Goal: Task Accomplishment & Management: Manage account settings

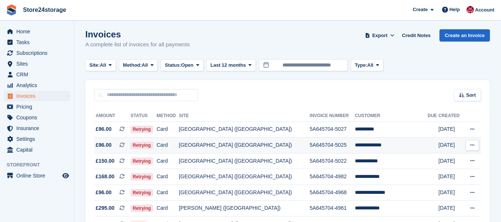
scroll to position [50, 0]
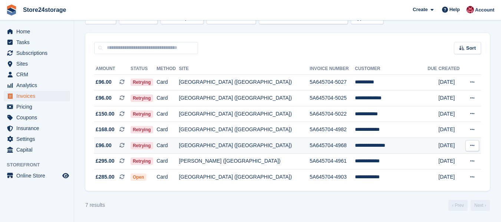
click at [471, 147] on icon at bounding box center [472, 145] width 4 height 5
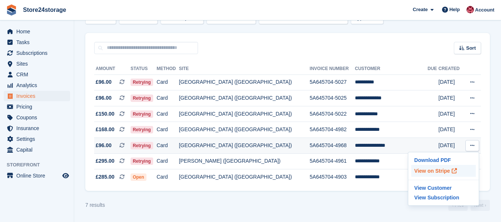
click at [424, 172] on p "View on Stripe" at bounding box center [443, 171] width 65 height 12
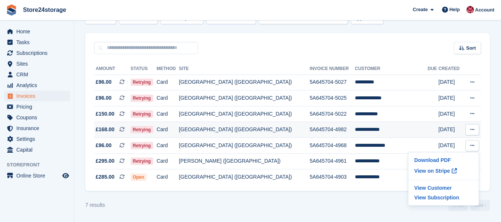
click at [473, 128] on icon at bounding box center [472, 129] width 4 height 5
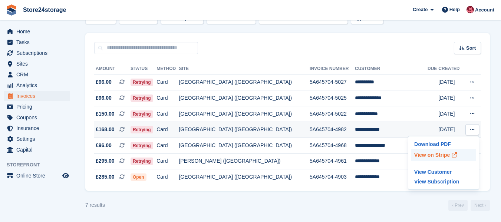
click at [439, 154] on p "View on Stripe" at bounding box center [443, 155] width 65 height 12
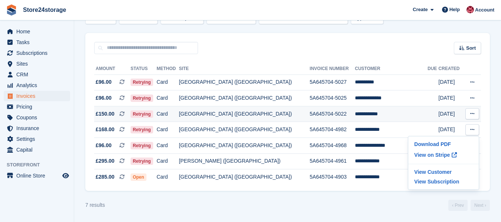
click at [471, 114] on icon at bounding box center [472, 113] width 4 height 5
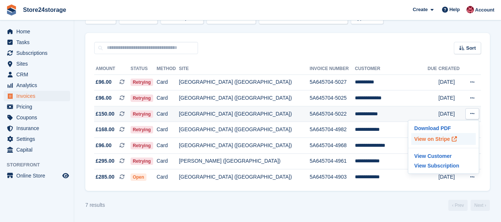
click at [438, 136] on p "View on Stripe" at bounding box center [443, 139] width 65 height 12
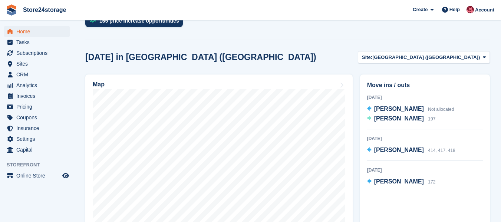
scroll to position [185, 0]
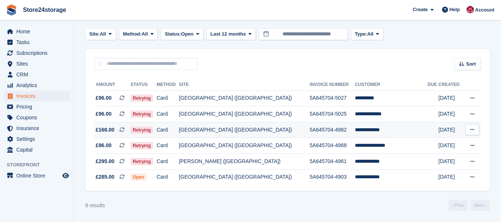
scroll to position [34, 0]
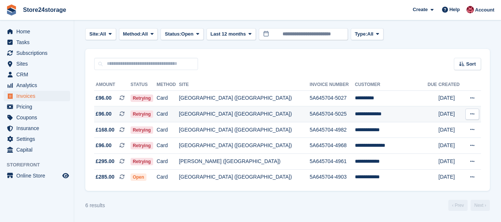
click at [472, 114] on icon at bounding box center [472, 114] width 4 height 5
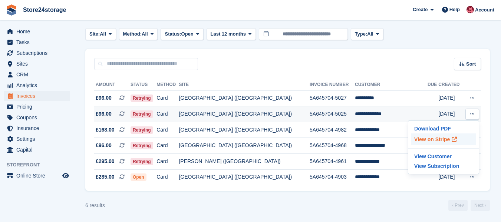
click at [442, 138] on p "View on Stripe" at bounding box center [443, 140] width 65 height 12
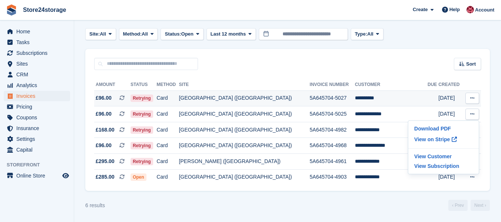
click at [470, 98] on icon at bounding box center [472, 98] width 4 height 5
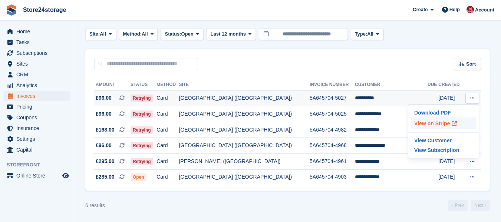
click at [436, 125] on p "View on Stripe" at bounding box center [443, 124] width 65 height 12
